Goal: Task Accomplishment & Management: Manage account settings

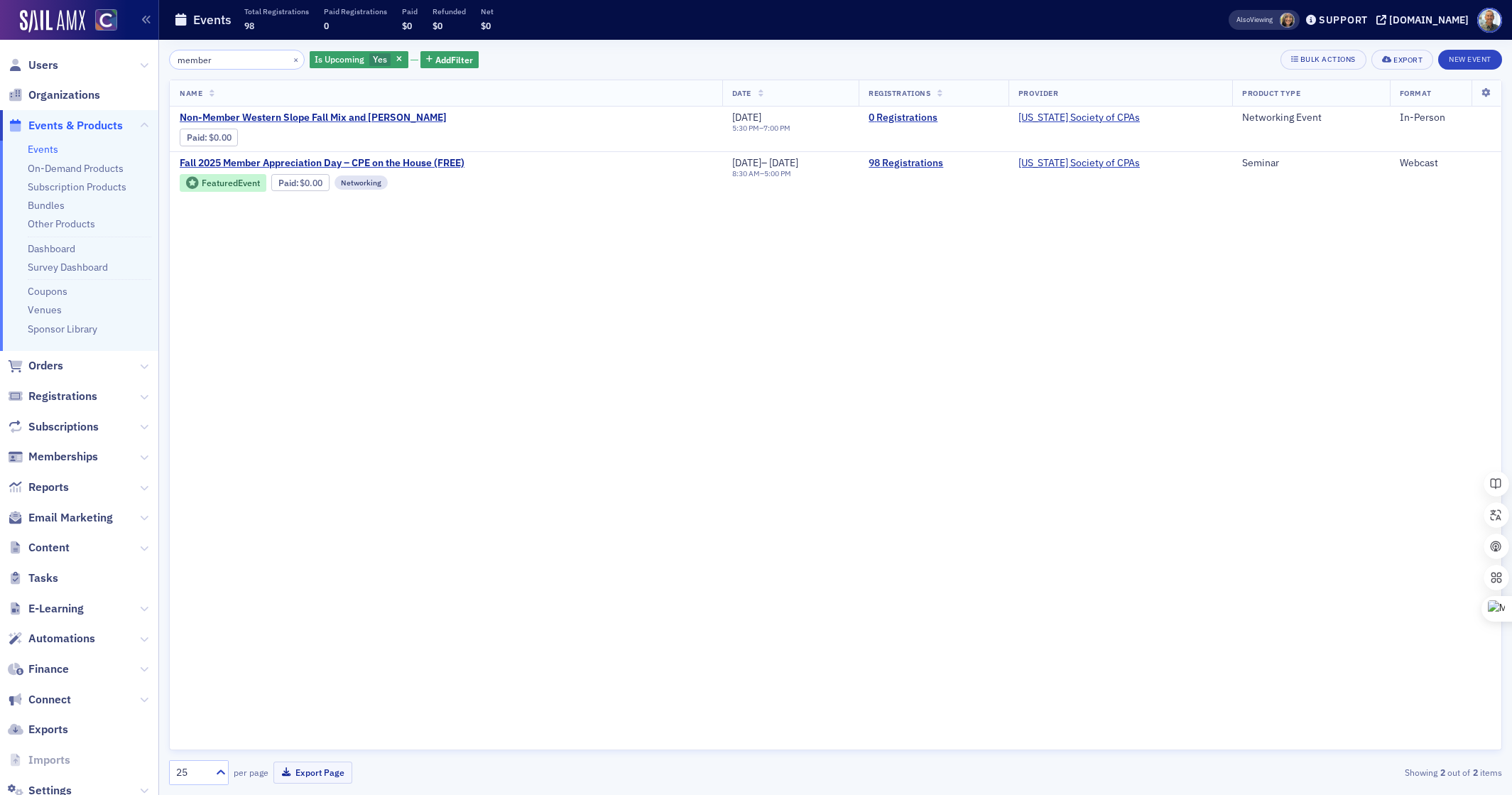
click at [45, 150] on link "Events" at bounding box center [42, 149] width 30 height 13
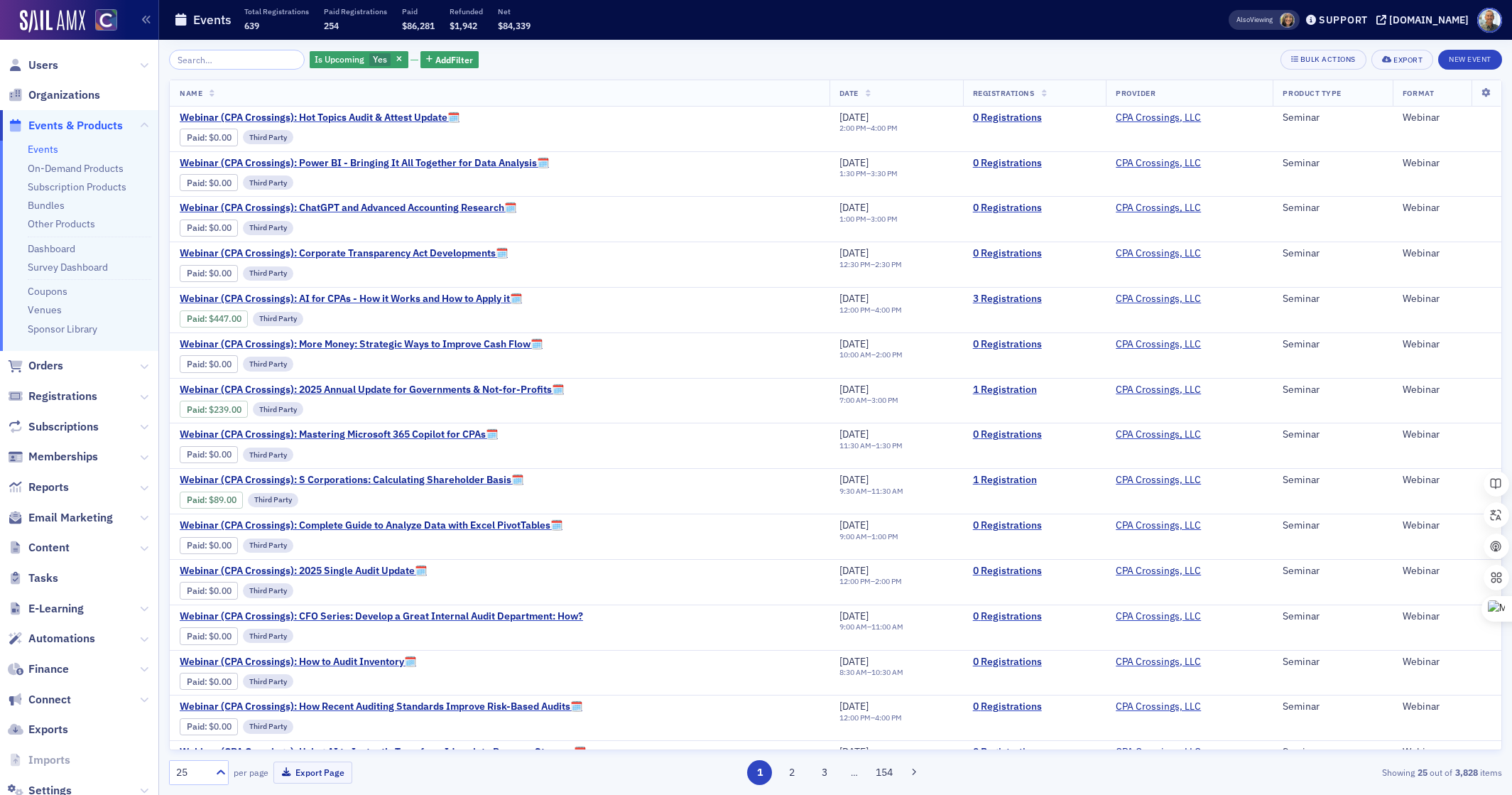
click at [228, 58] on input "search" at bounding box center [237, 59] width 136 height 19
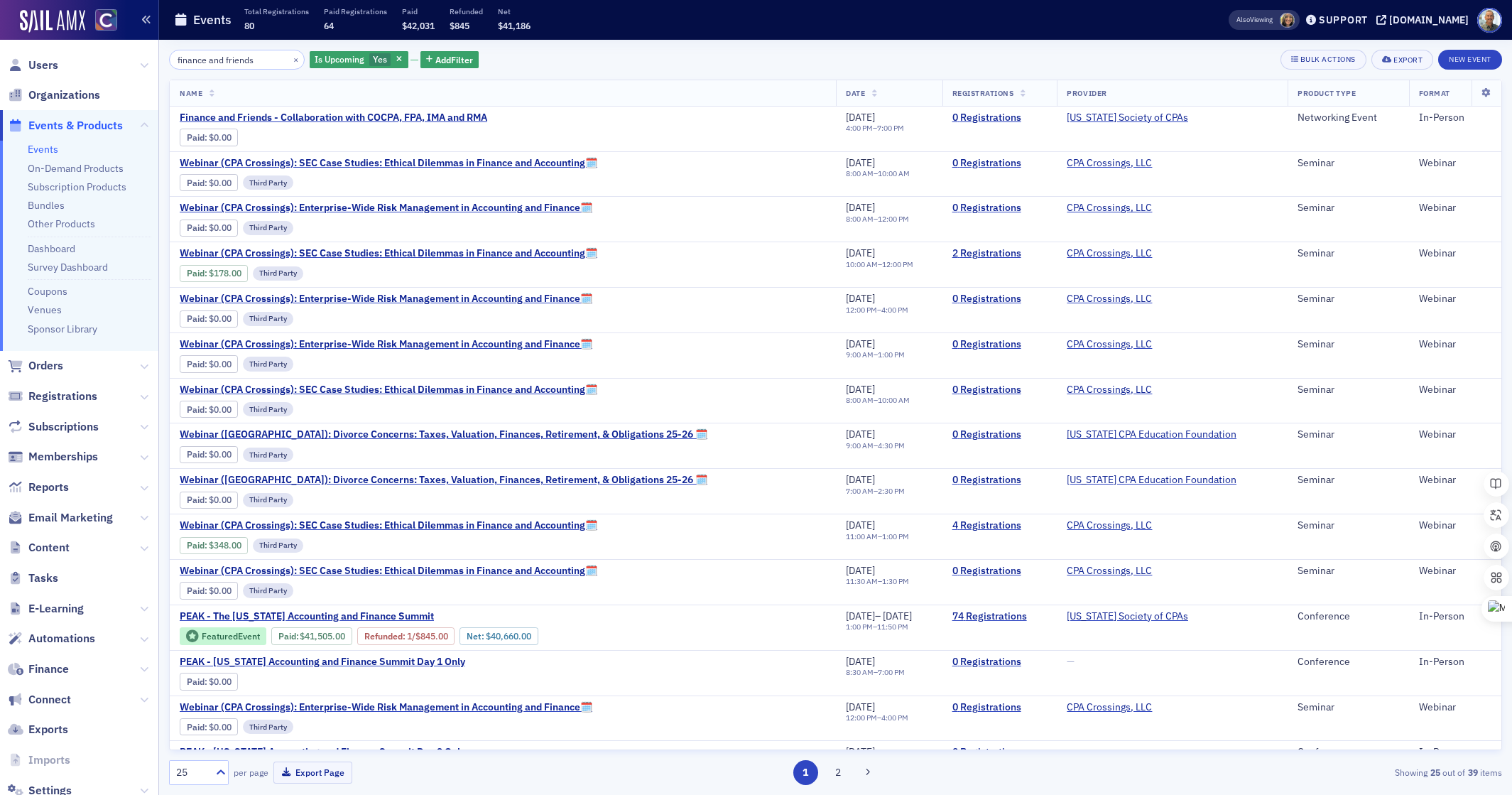
type input "finance and friends"
click at [457, 119] on span "Finance and Friends - Collaboration with COCPA, FPA, IMA and RMA" at bounding box center [333, 118] width 307 height 13
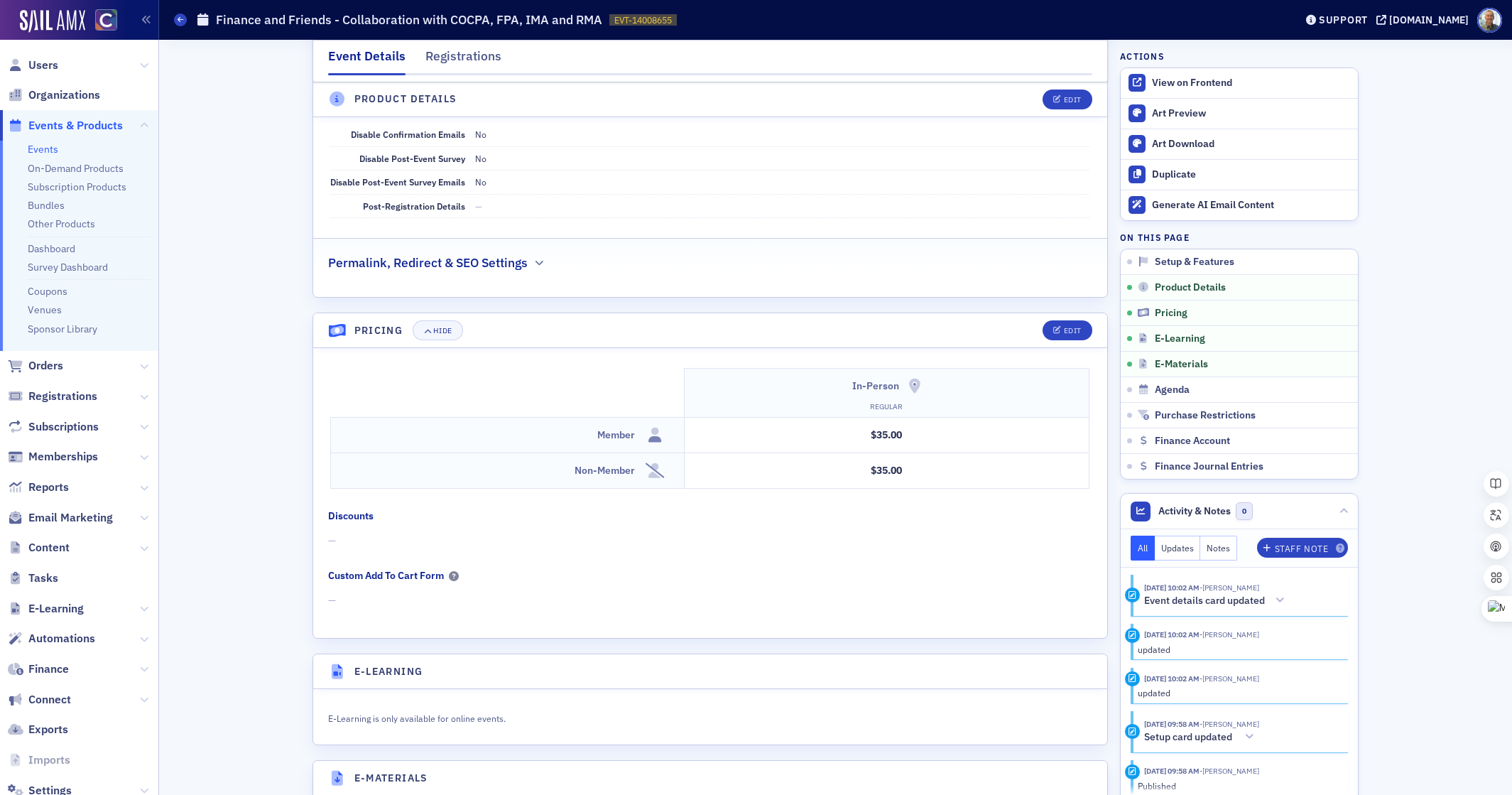
scroll to position [1020, 0]
click at [1069, 330] on div "Edit" at bounding box center [1072, 328] width 17 height 8
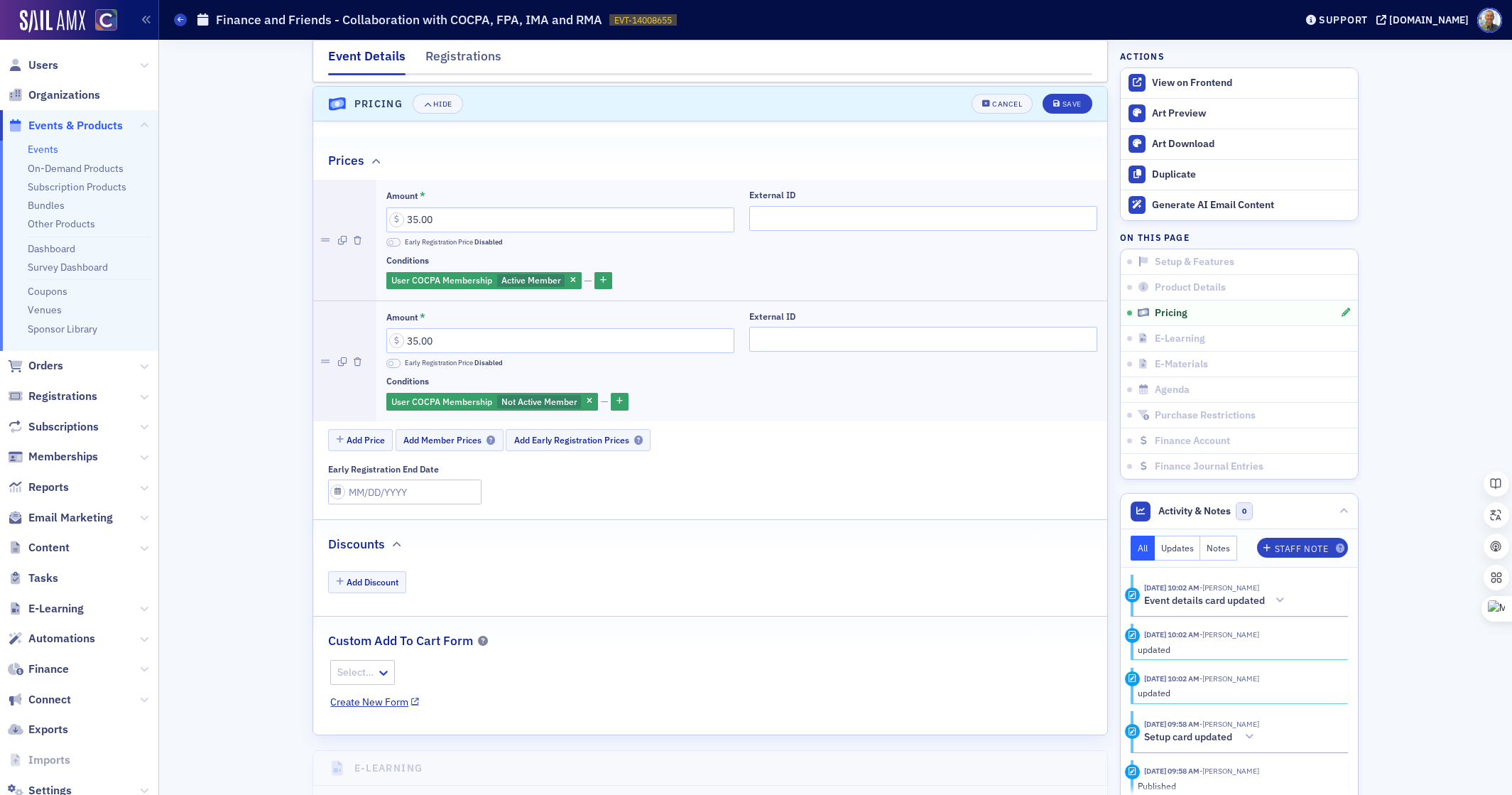
scroll to position [1248, 0]
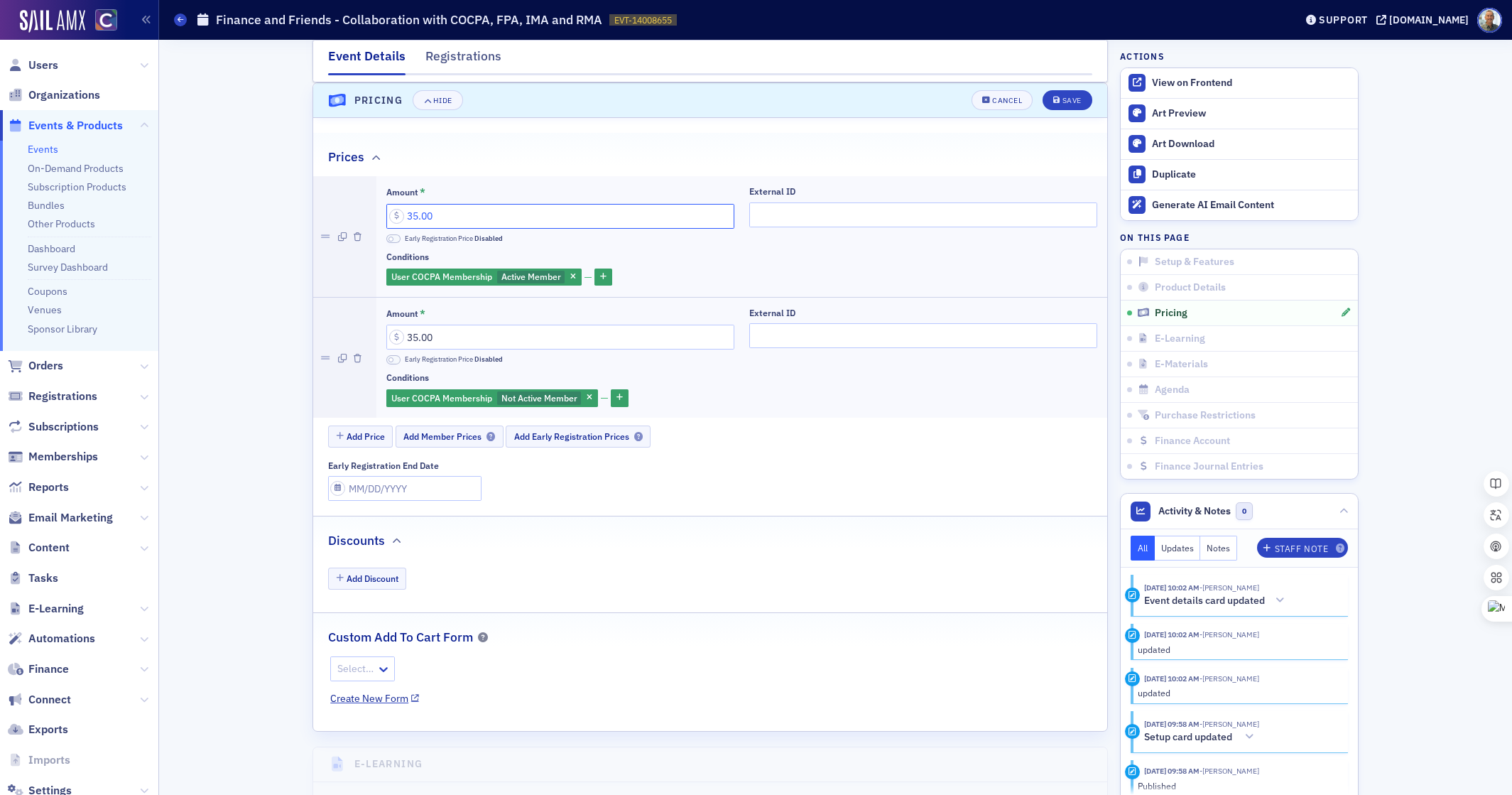
click at [411, 216] on input "35.00" at bounding box center [560, 217] width 348 height 25
type input "15.00"
click at [1077, 95] on button "Save" at bounding box center [1067, 100] width 49 height 19
